Goal: Use online tool/utility: Utilize a website feature to perform a specific function

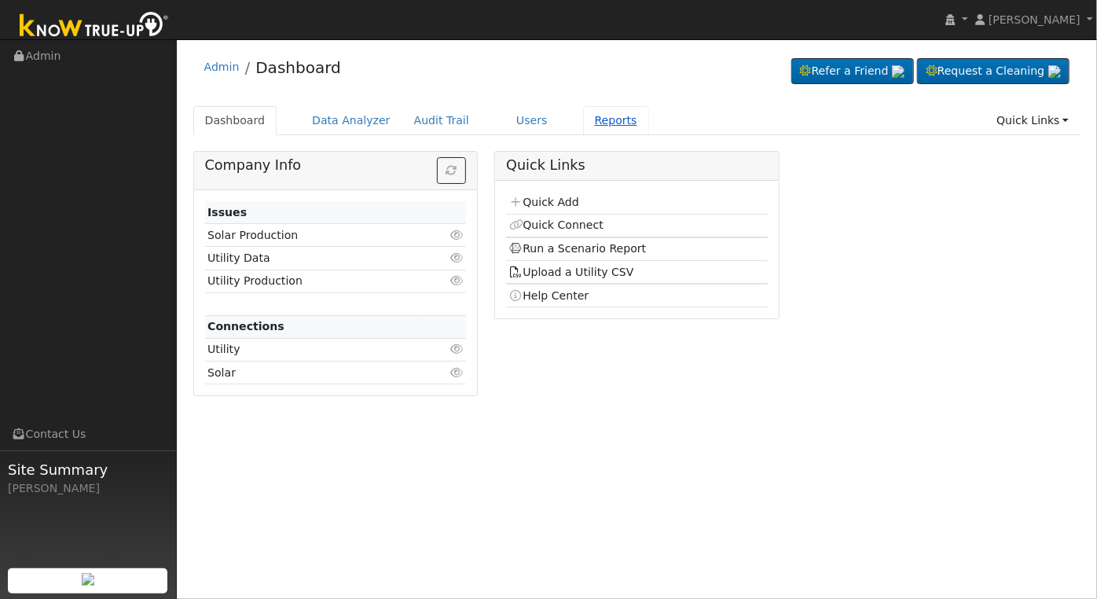
click at [583, 122] on link "Reports" at bounding box center [616, 120] width 66 height 29
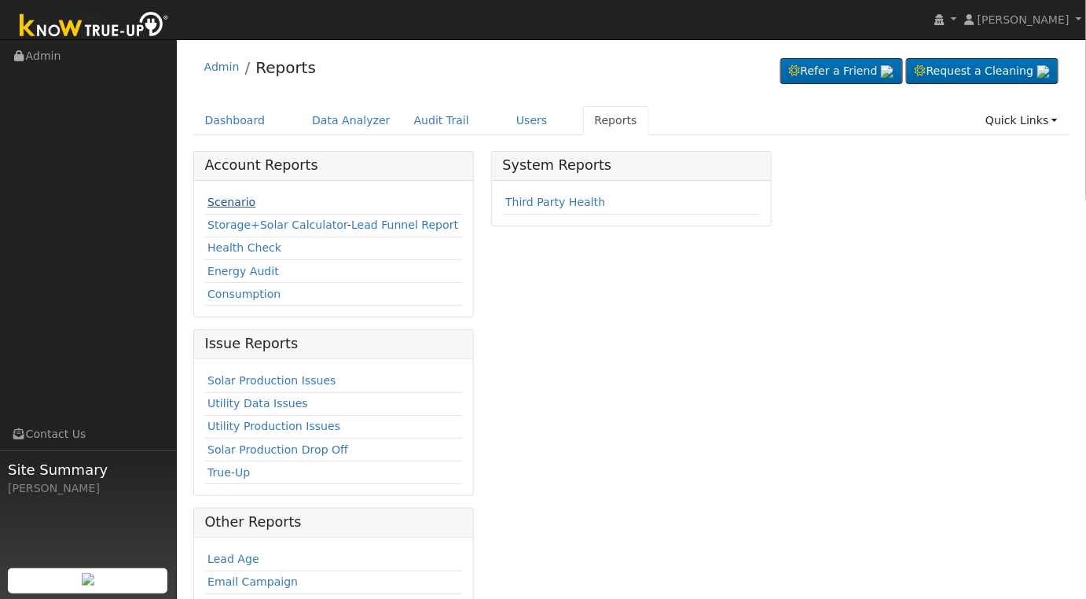
click at [228, 202] on link "Scenario" at bounding box center [231, 202] width 48 height 13
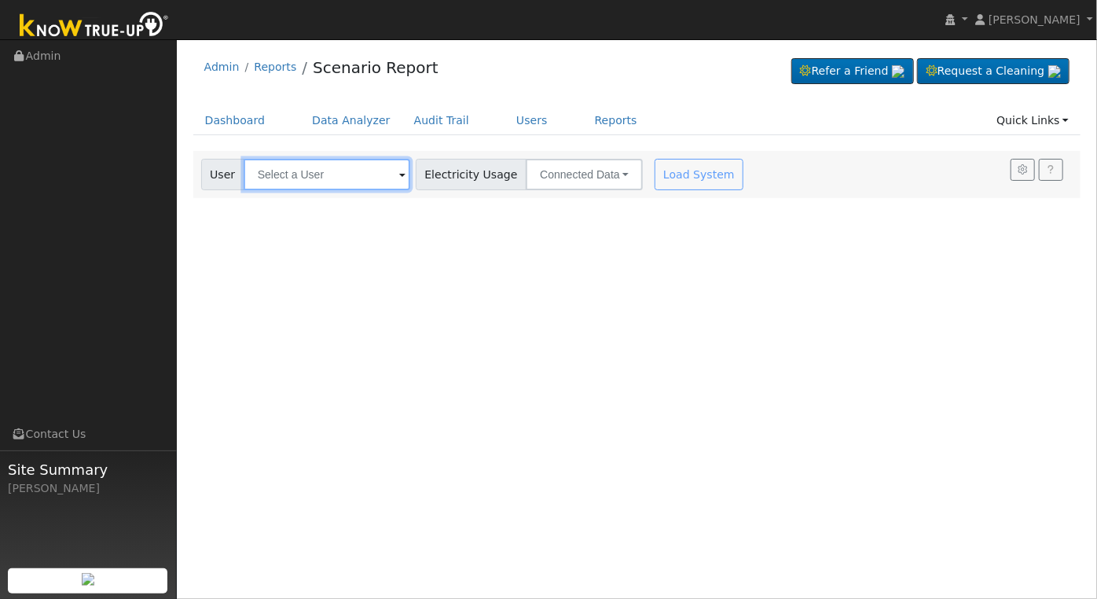
click at [347, 169] on input "text" at bounding box center [327, 174] width 167 height 31
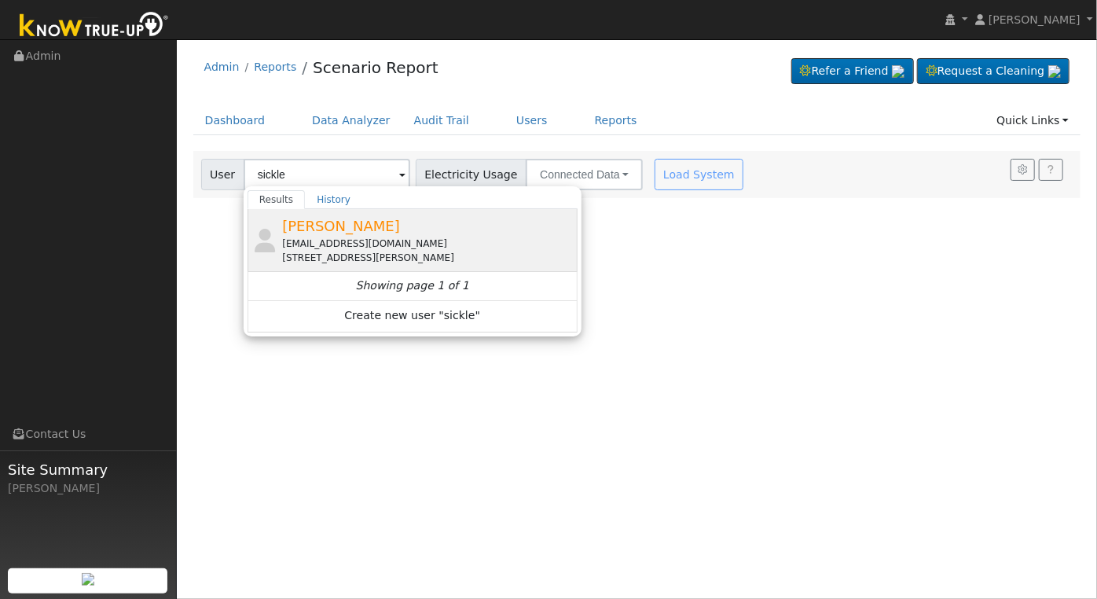
click at [394, 236] on div "[EMAIL_ADDRESS][DOMAIN_NAME]" at bounding box center [427, 243] width 291 height 14
type input "[PERSON_NAME]"
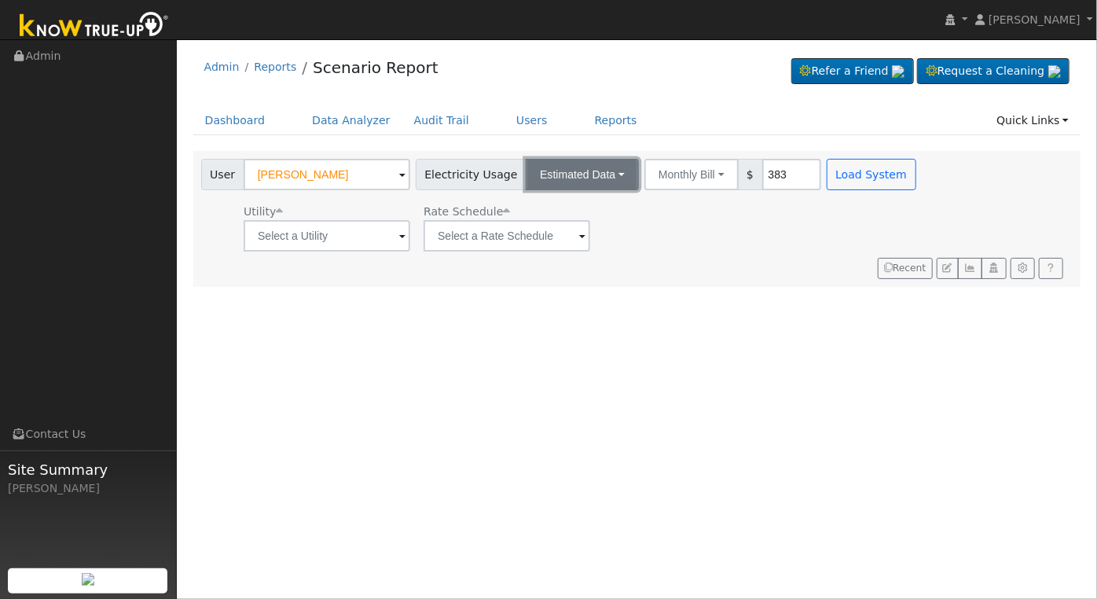
click at [605, 173] on button "Estimated Data" at bounding box center [582, 174] width 113 height 31
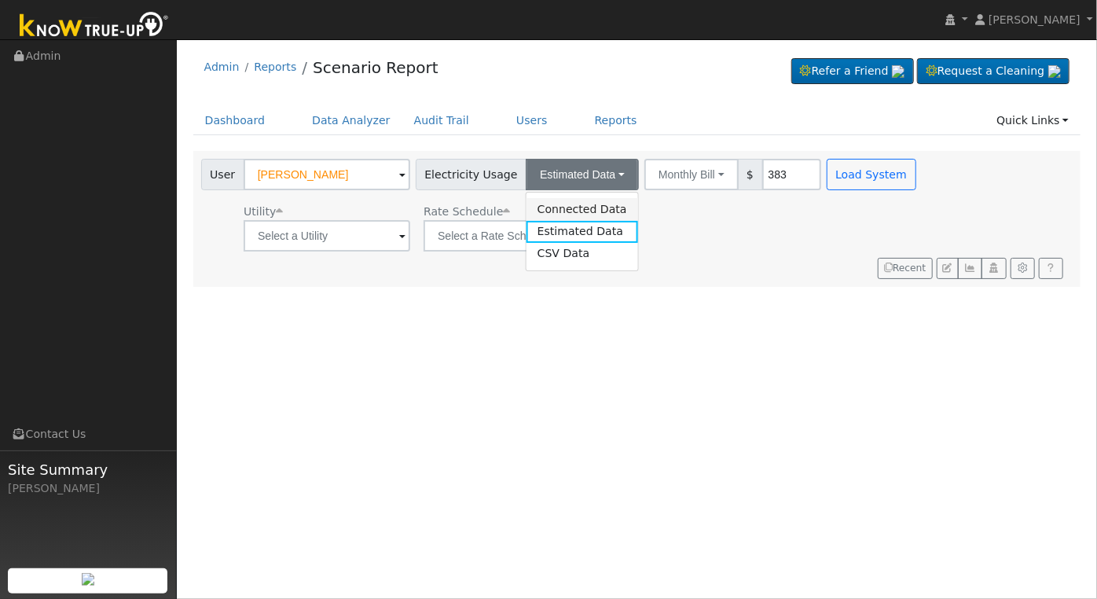
click at [578, 208] on link "Connected Data" at bounding box center [582, 209] width 112 height 22
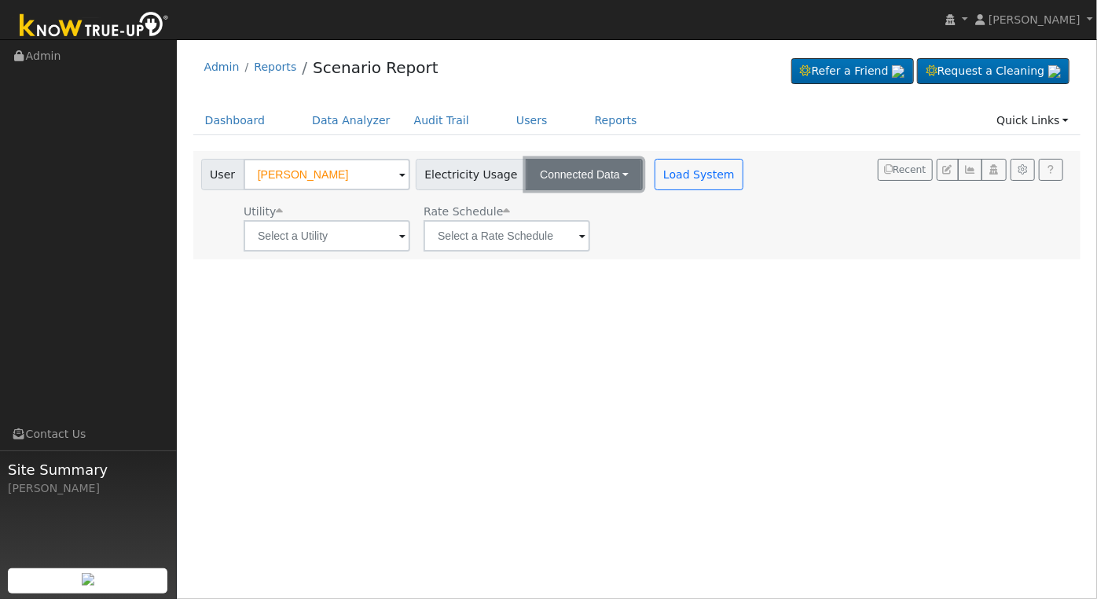
click at [575, 185] on button "Connected Data" at bounding box center [584, 174] width 117 height 31
click at [581, 208] on link "Connected Data" at bounding box center [586, 209] width 112 height 22
drag, startPoint x: 597, startPoint y: 174, endPoint x: 599, endPoint y: 183, distance: 9.7
click at [597, 173] on button "Connected Data" at bounding box center [584, 174] width 117 height 31
click at [566, 236] on link "Estimated Data" at bounding box center [586, 232] width 112 height 22
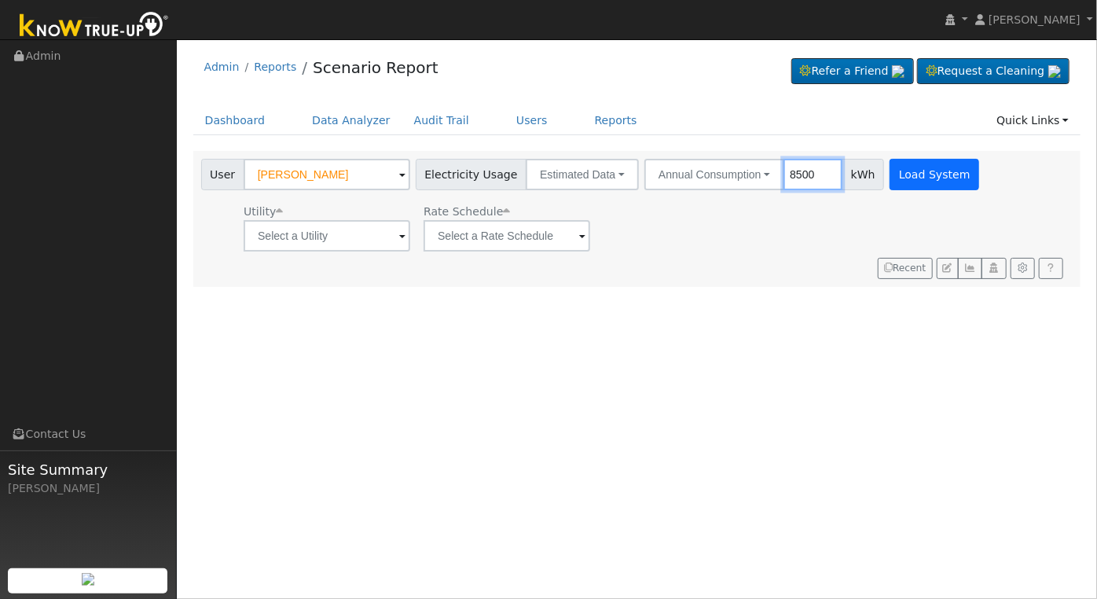
type input "8500"
click at [889, 174] on button "Load System" at bounding box center [934, 174] width 90 height 31
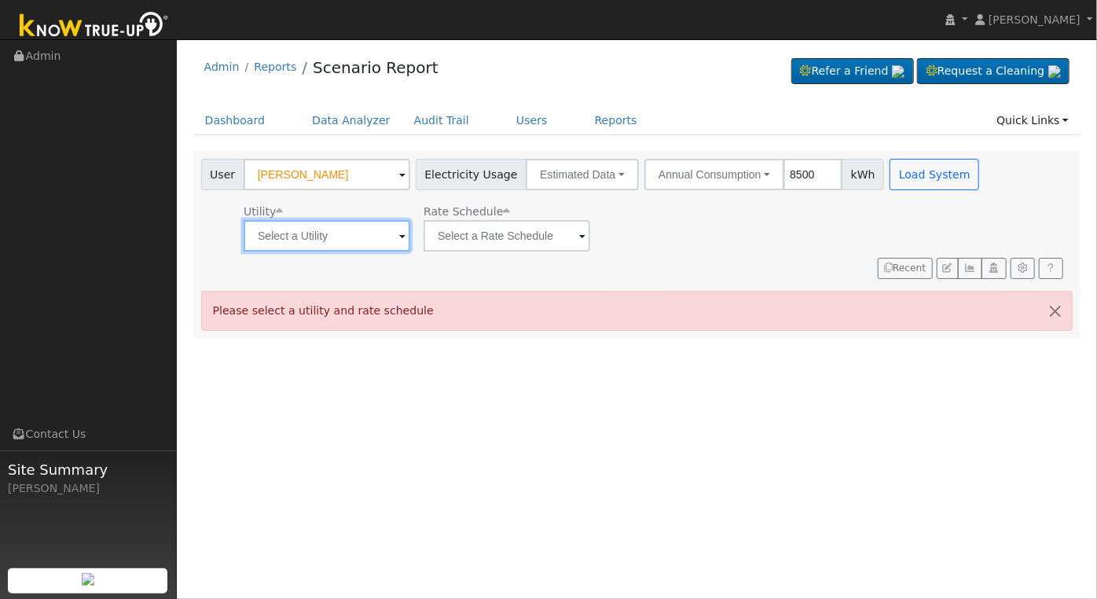
click at [388, 238] on input "text" at bounding box center [327, 235] width 167 height 31
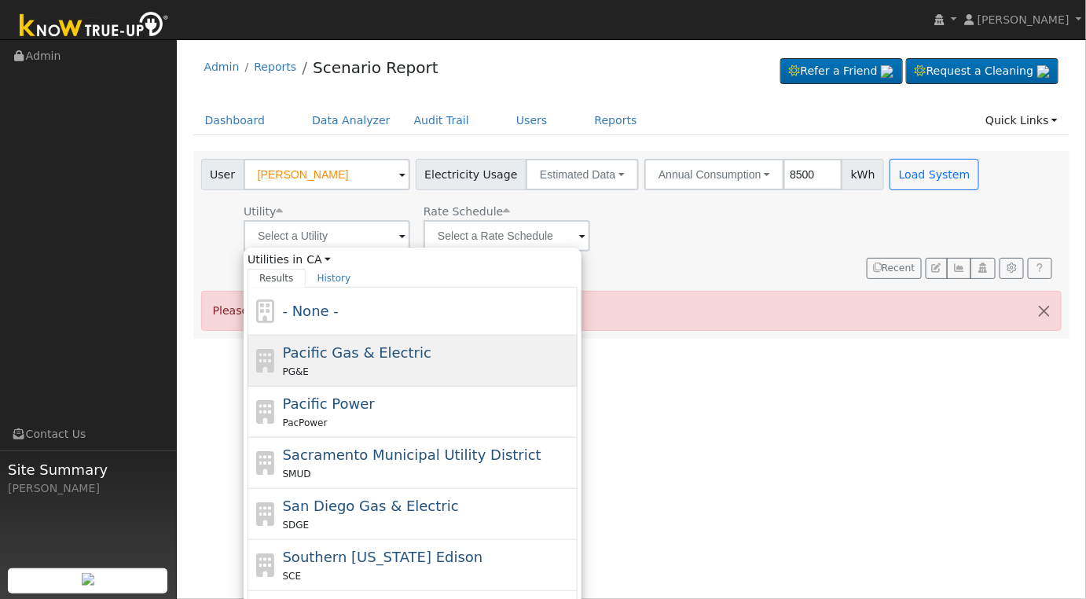
click at [435, 357] on div "Pacific Gas & Electric PG&E" at bounding box center [428, 361] width 291 height 38
type input "Pacific Gas & Electric"
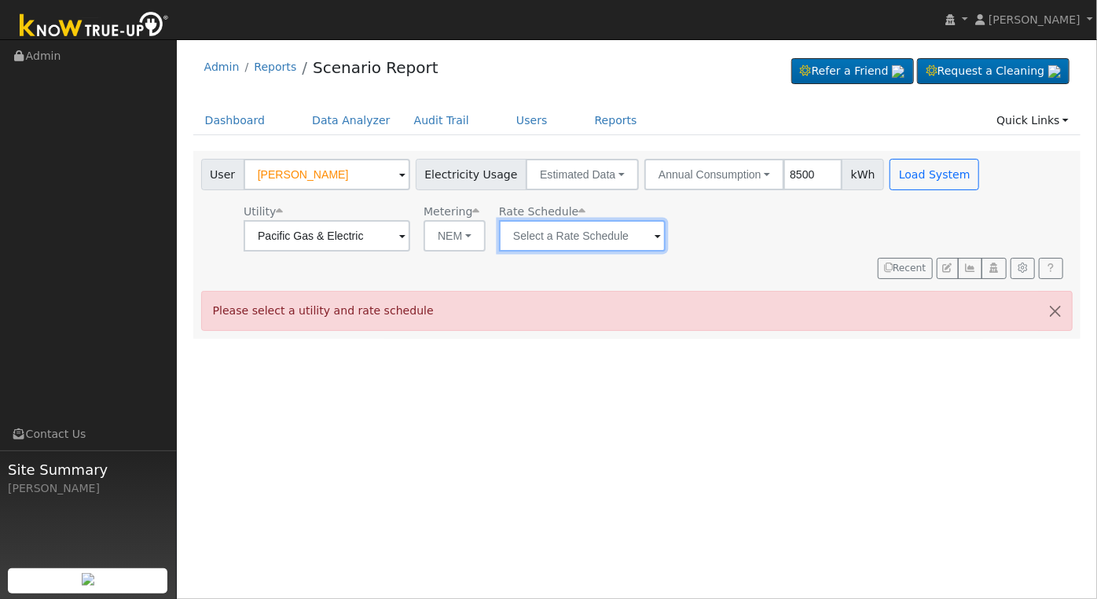
click at [410, 230] on input "text" at bounding box center [327, 235] width 167 height 31
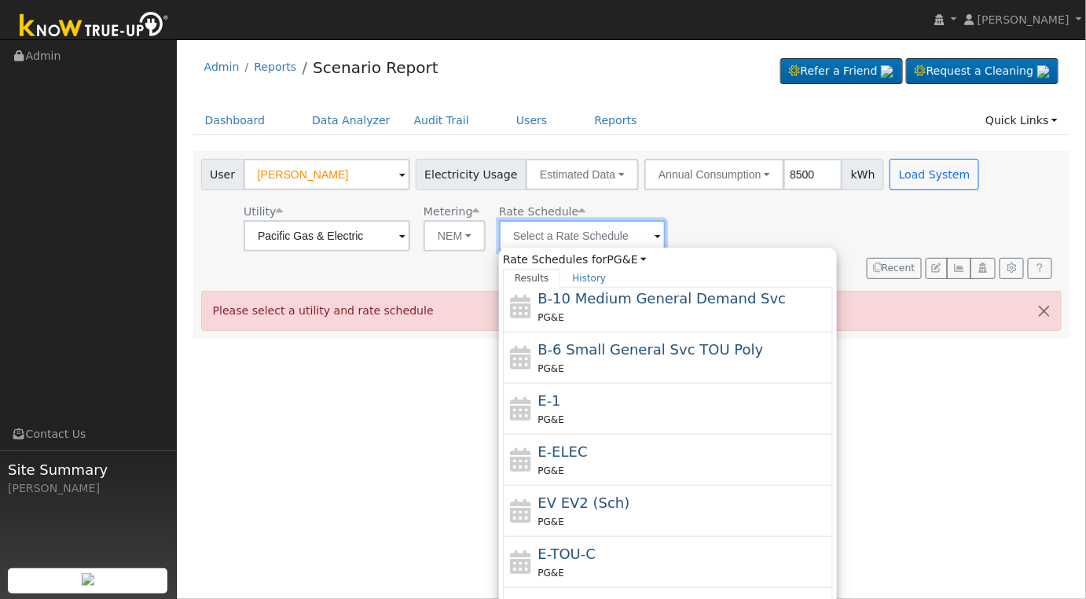
scroll to position [170, 0]
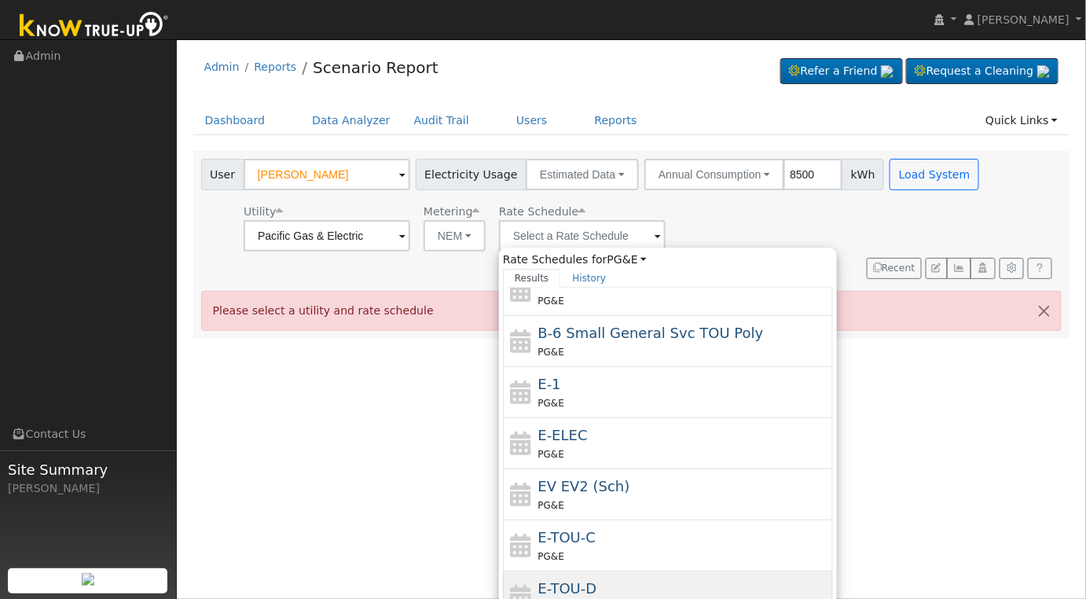
type input "E-TOU-D"
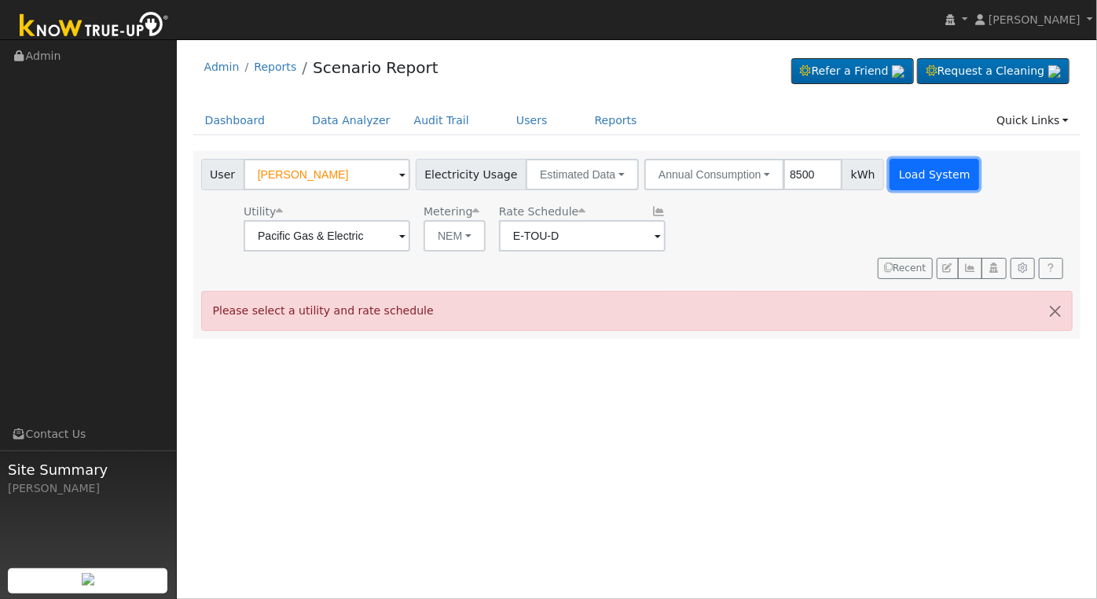
click at [911, 178] on button "Load System" at bounding box center [934, 174] width 90 height 31
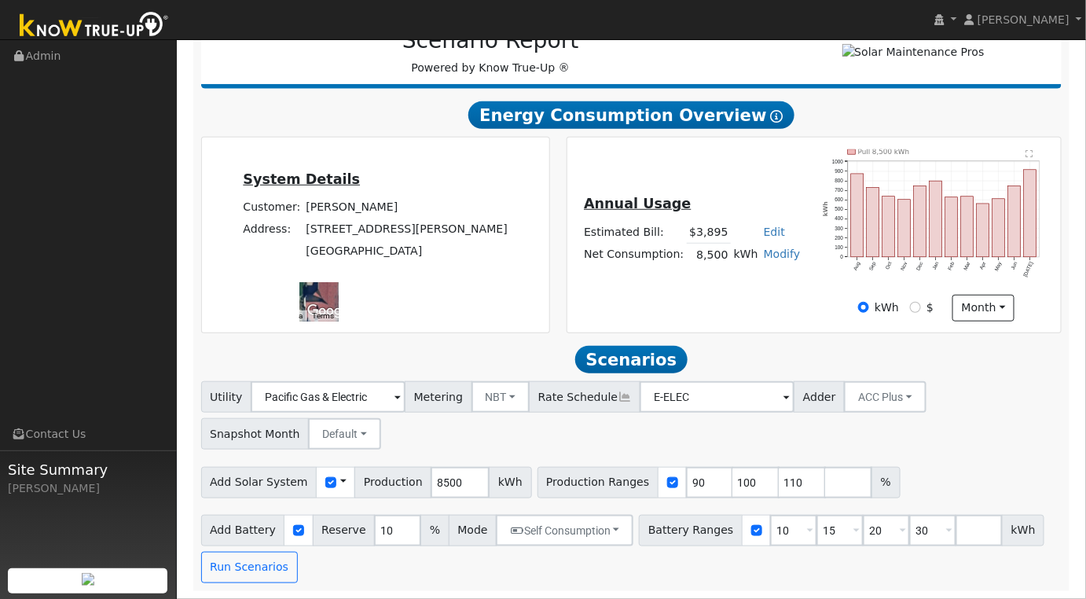
scroll to position [253, 0]
click at [439, 481] on input "8500" at bounding box center [460, 482] width 59 height 31
drag, startPoint x: 439, startPoint y: 481, endPoint x: 442, endPoint y: 461, distance: 19.8
click at [439, 474] on input "8500" at bounding box center [460, 482] width 59 height 31
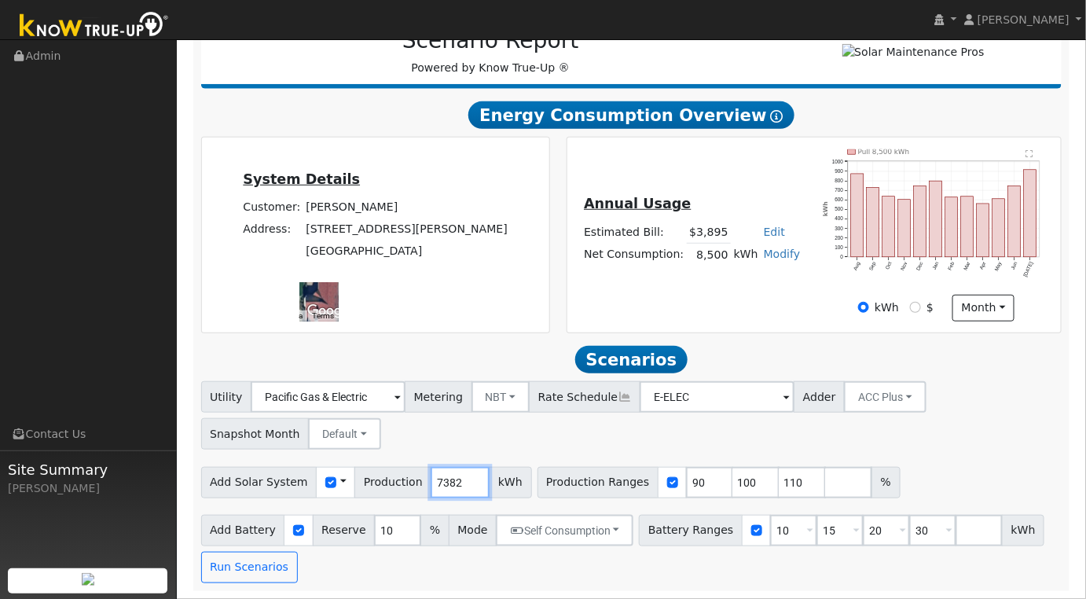
type input "7382"
click at [686, 489] on input "90" at bounding box center [709, 482] width 47 height 31
type input "100"
type input "110"
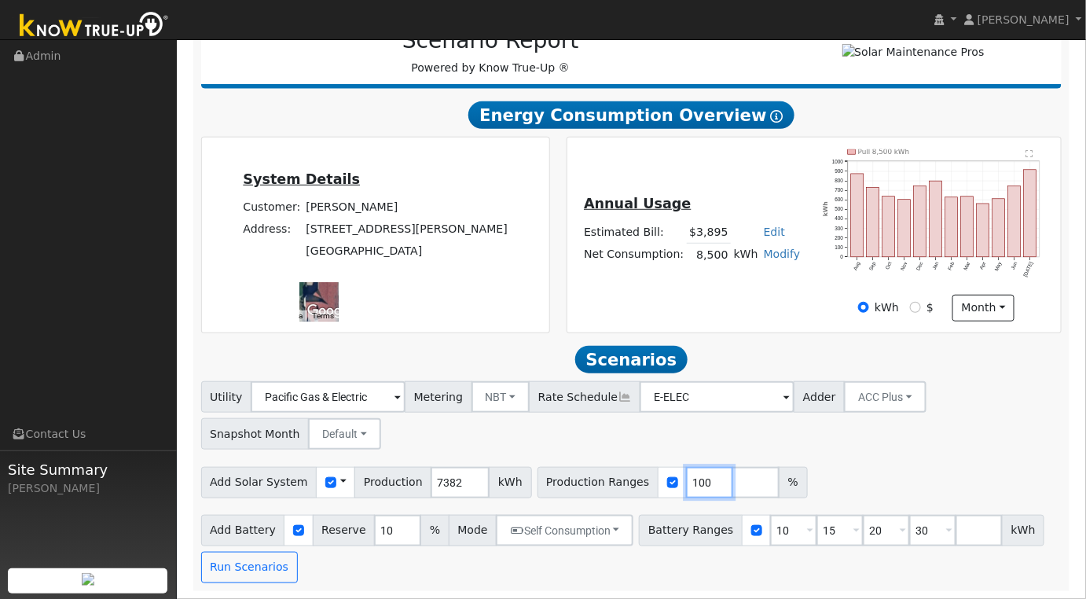
type input "100"
click at [914, 473] on div "Add Solar System Use CSV Data Production 7382 kWh Production Ranges 100 %" at bounding box center [631, 479] width 867 height 37
click at [770, 535] on input "10" at bounding box center [793, 530] width 47 height 31
type input "15"
type input "20"
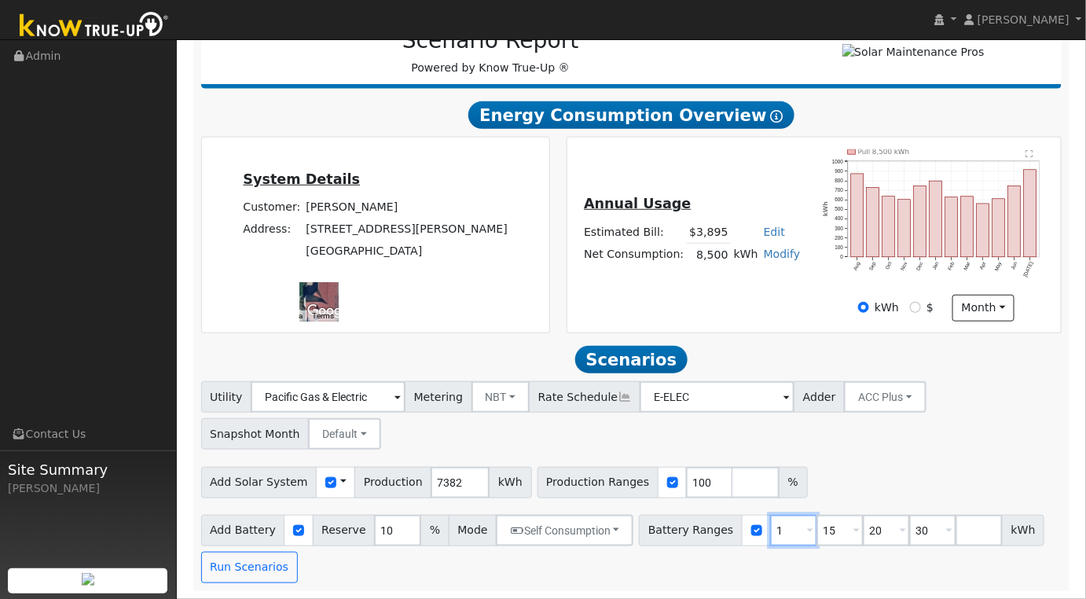
type input "30"
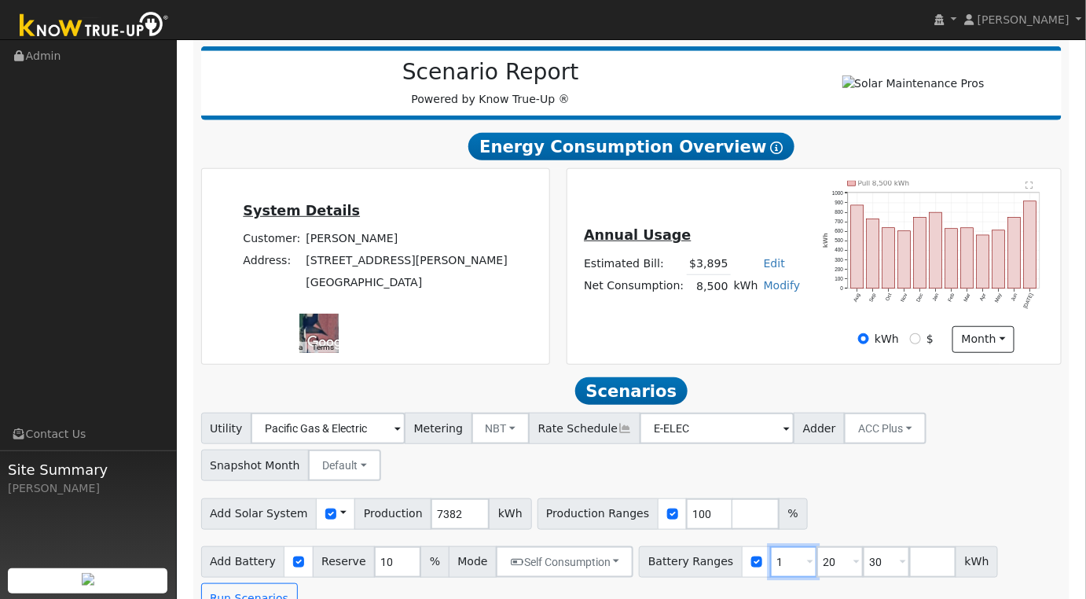
type input "20"
type input "30"
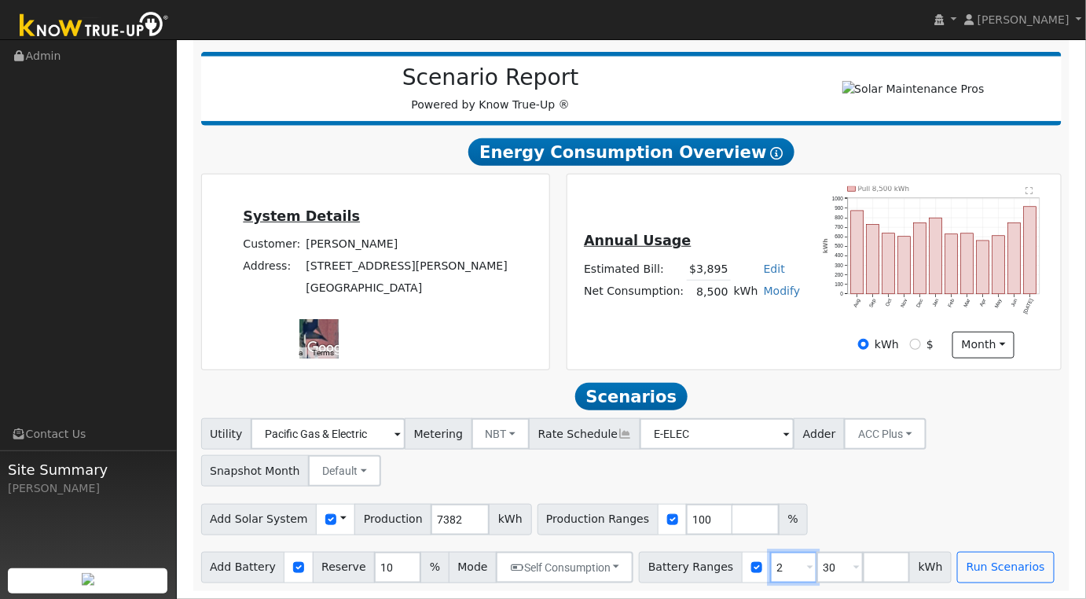
type input "30"
type input "3"
type input "0"
click at [816, 572] on input "number" at bounding box center [839, 566] width 47 height 31
click at [948, 508] on div "Add Solar System Use CSV Data Production 7382 kWh Production Ranges 100 %" at bounding box center [631, 516] width 867 height 37
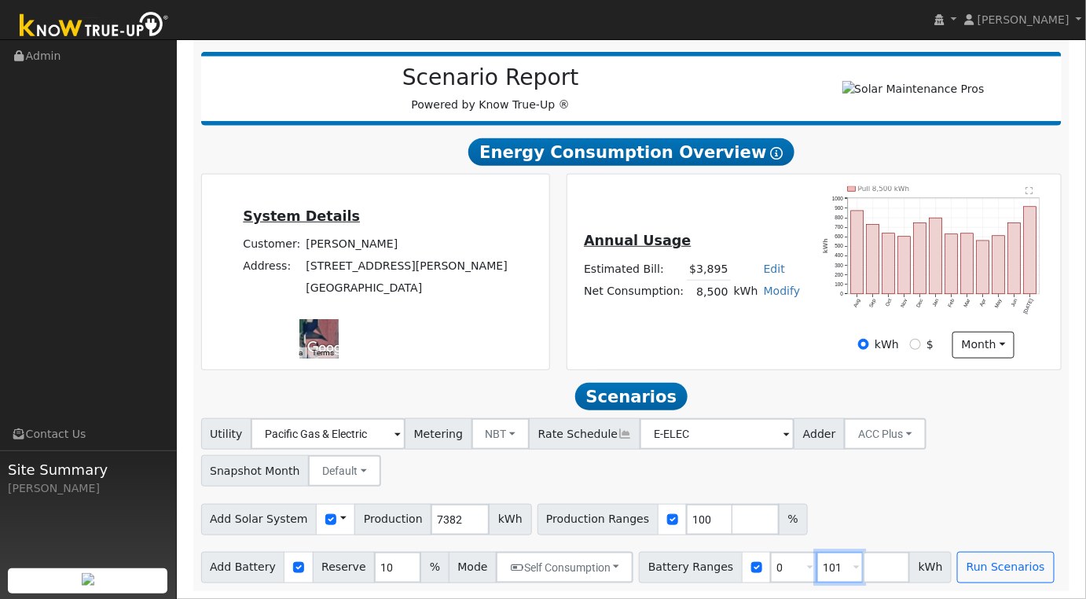
click at [816, 573] on input "101" at bounding box center [839, 566] width 47 height 31
type input "10"
click at [957, 564] on button "Run Scenarios" at bounding box center [1005, 566] width 97 height 31
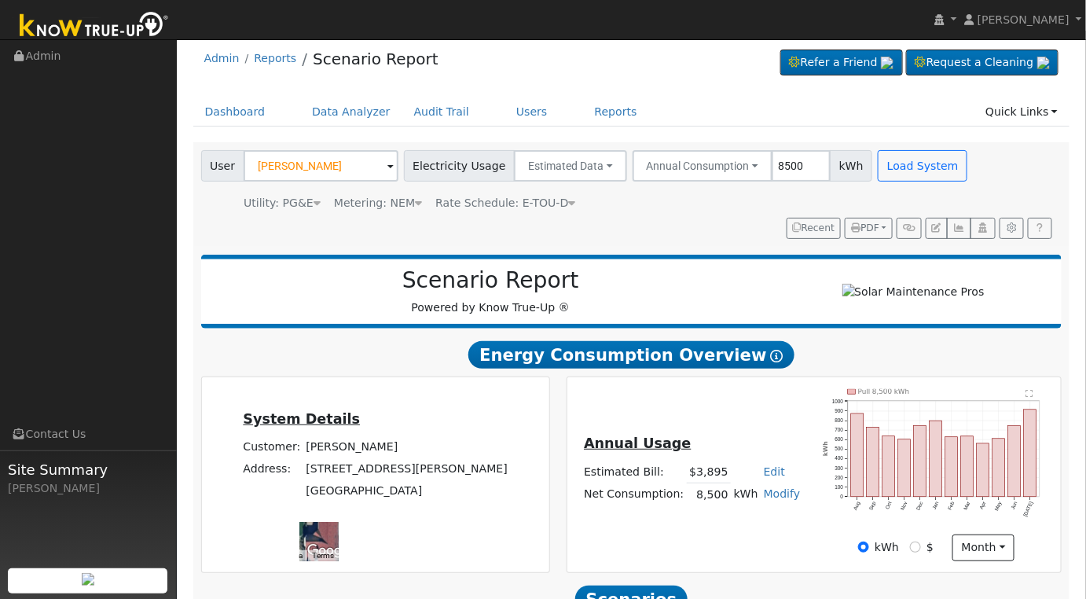
scroll to position [0, 0]
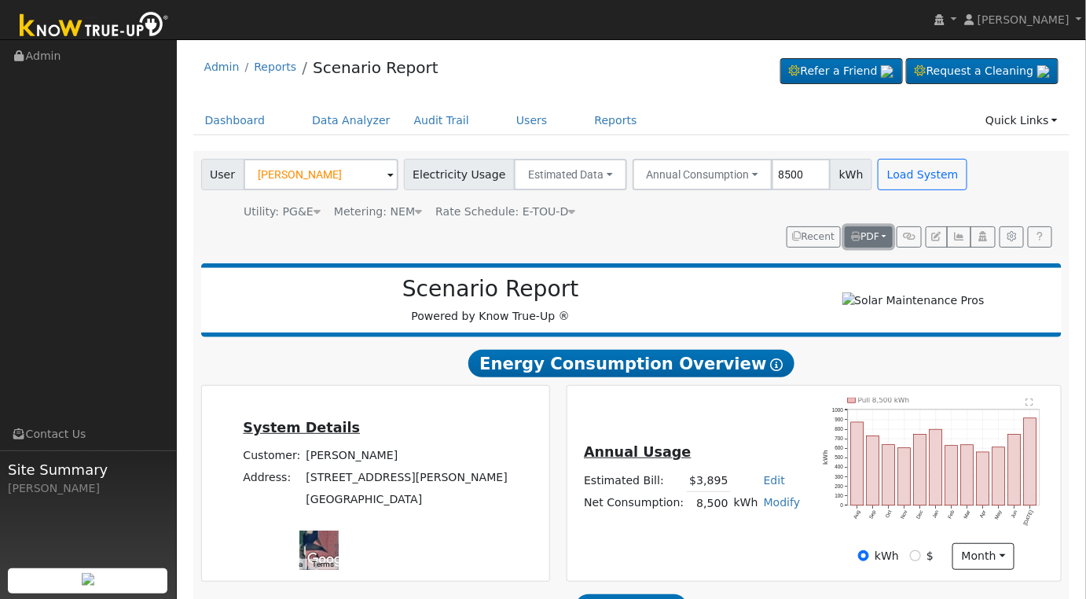
click at [878, 231] on span "PDF" at bounding box center [865, 236] width 28 height 11
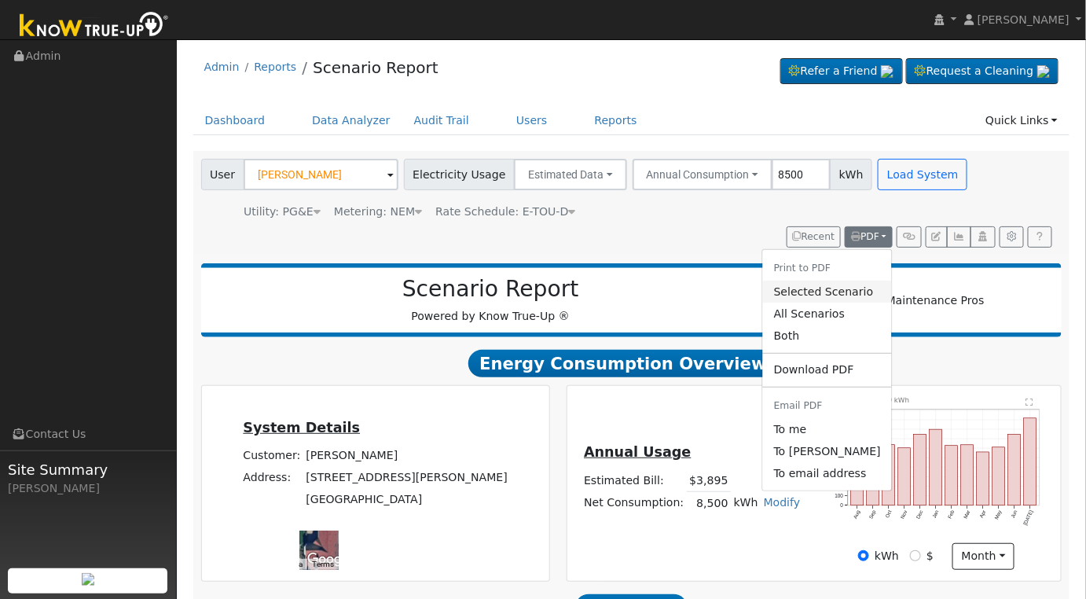
click at [826, 294] on link "Selected Scenario" at bounding box center [827, 291] width 129 height 22
